Goal: Navigation & Orientation: Find specific page/section

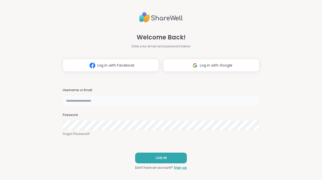
click at [100, 100] on input "text" at bounding box center [161, 100] width 196 height 10
click at [146, 89] on h3 "Username or Email" at bounding box center [161, 90] width 196 height 4
click at [0, 180] on nordpass-portal at bounding box center [0, 180] width 0 height 0
type input "********"
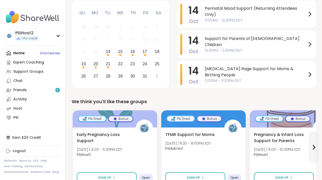
scroll to position [70, 0]
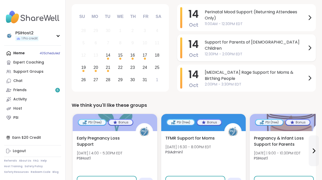
click at [214, 45] on span "Support for Parents of [DEMOGRAPHIC_DATA] Children" at bounding box center [256, 45] width 102 height 12
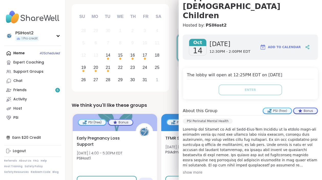
scroll to position [125, 0]
